Goal: Navigation & Orientation: Find specific page/section

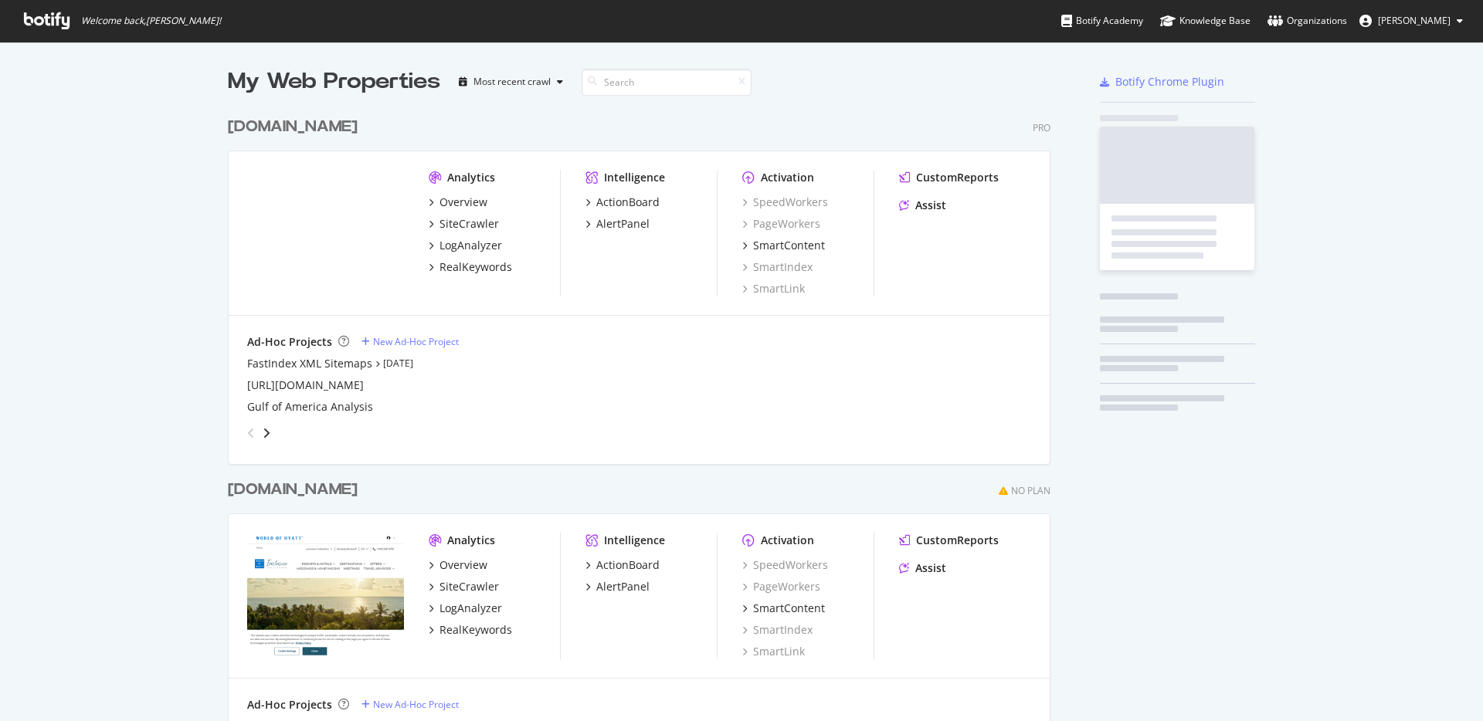
scroll to position [892, 823]
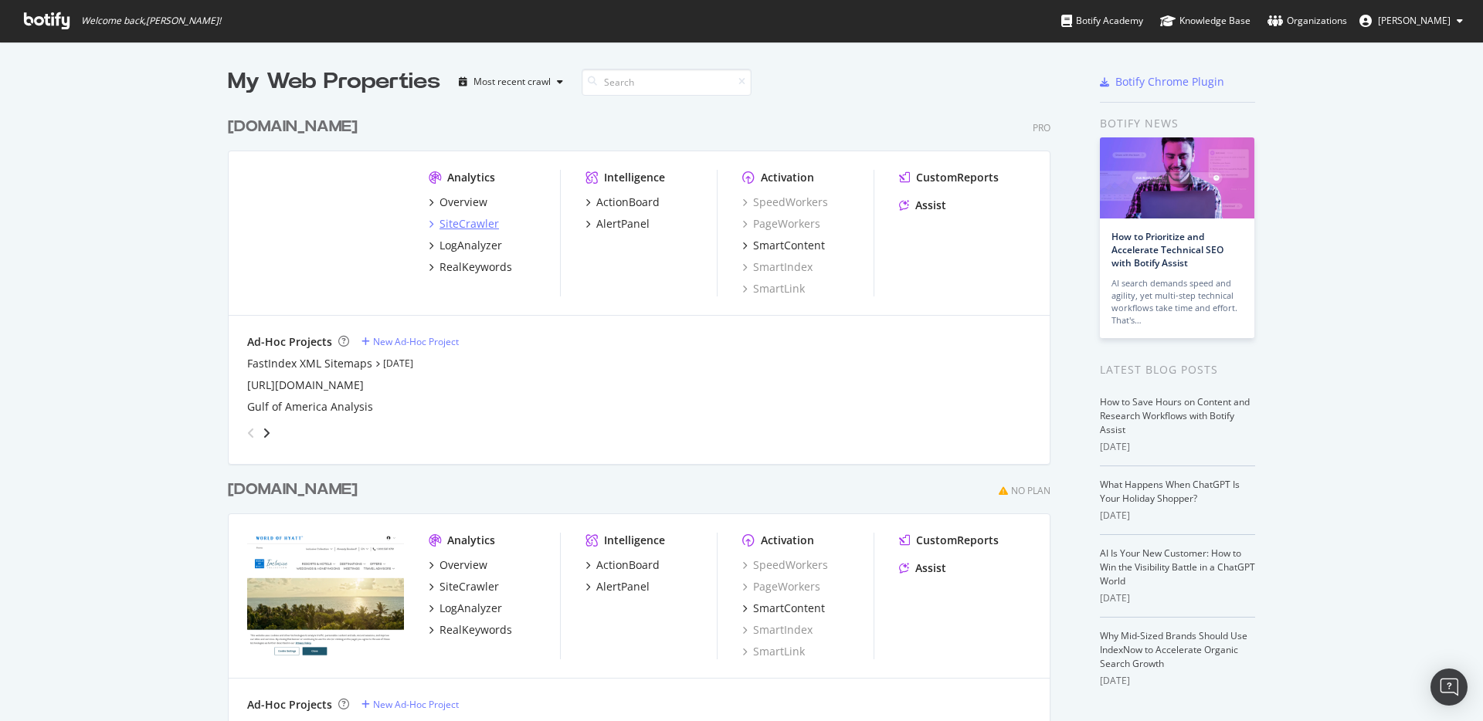
click at [449, 225] on div "SiteCrawler" at bounding box center [468, 223] width 59 height 15
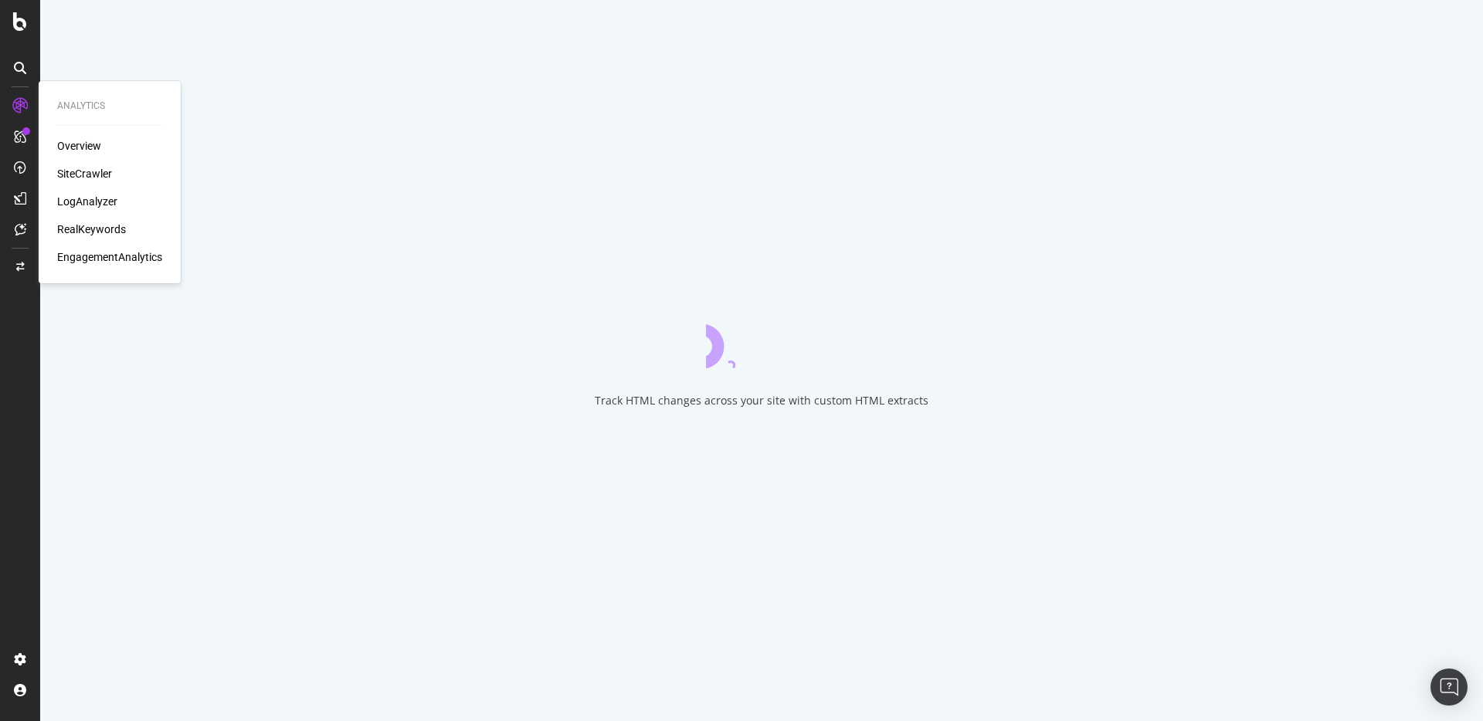
click at [101, 199] on div "LogAnalyzer" at bounding box center [87, 201] width 60 height 15
